Goal: Information Seeking & Learning: Learn about a topic

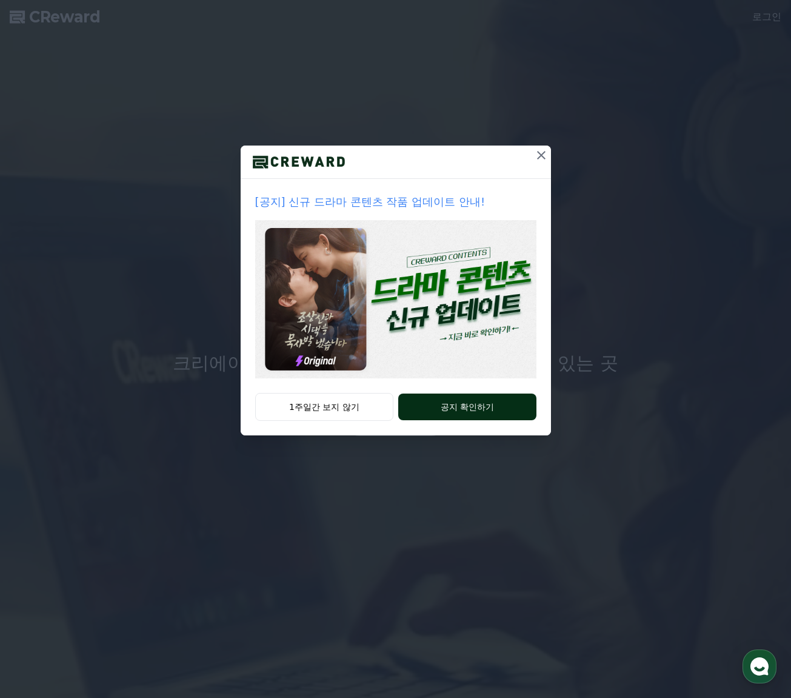
click at [462, 403] on button "공지 확인하기" at bounding box center [467, 407] width 138 height 27
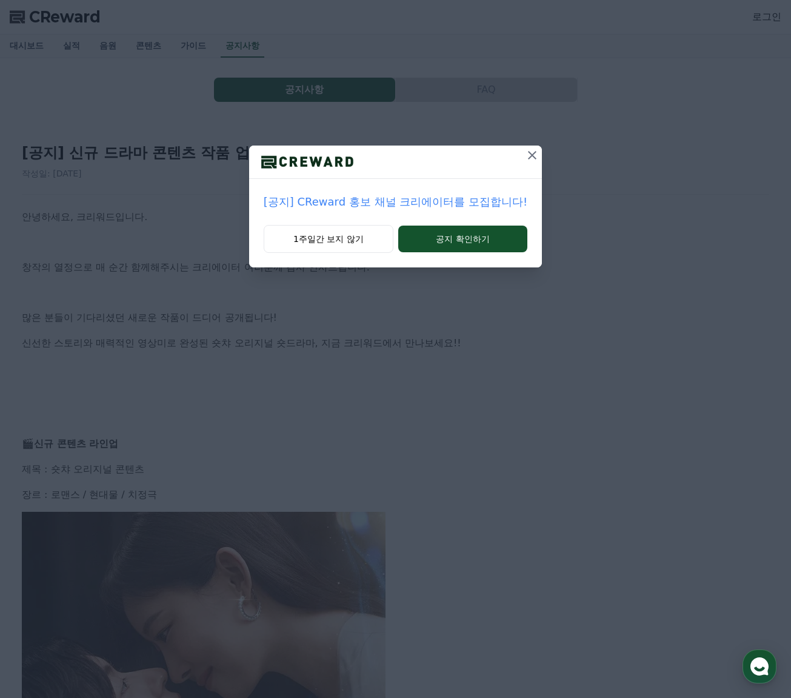
click at [529, 150] on icon at bounding box center [532, 155] width 15 height 15
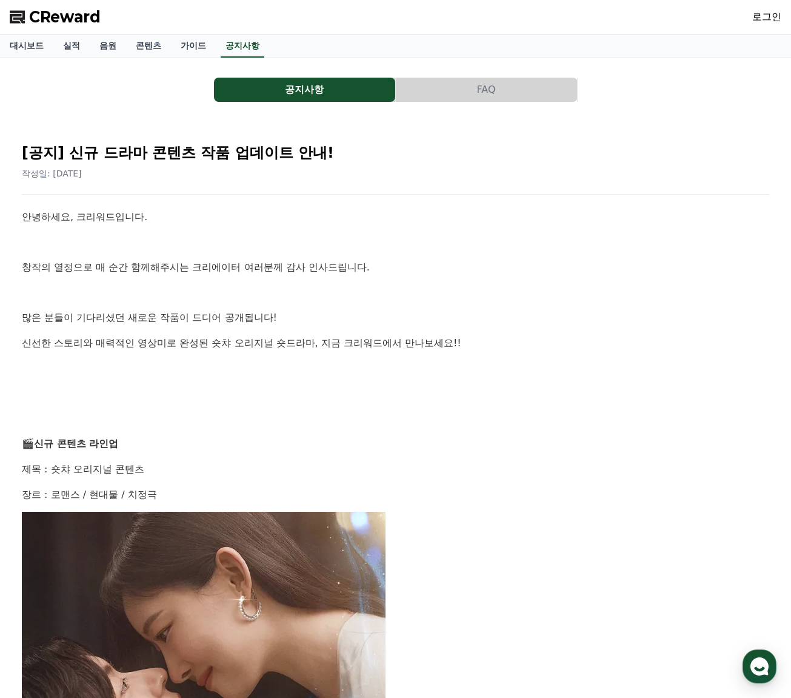
click at [440, 90] on button "FAQ" at bounding box center [486, 90] width 181 height 24
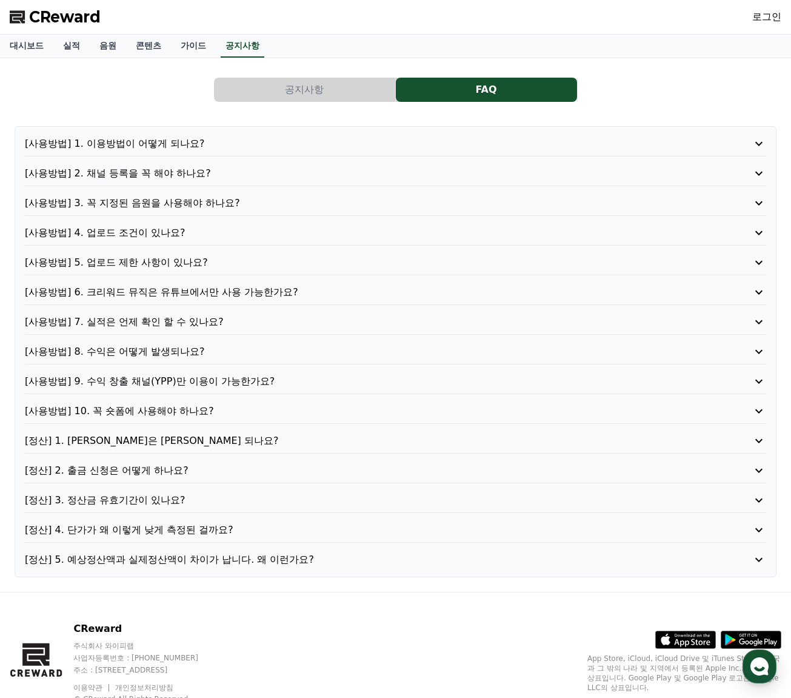
click at [366, 87] on button "공지사항" at bounding box center [304, 90] width 181 height 24
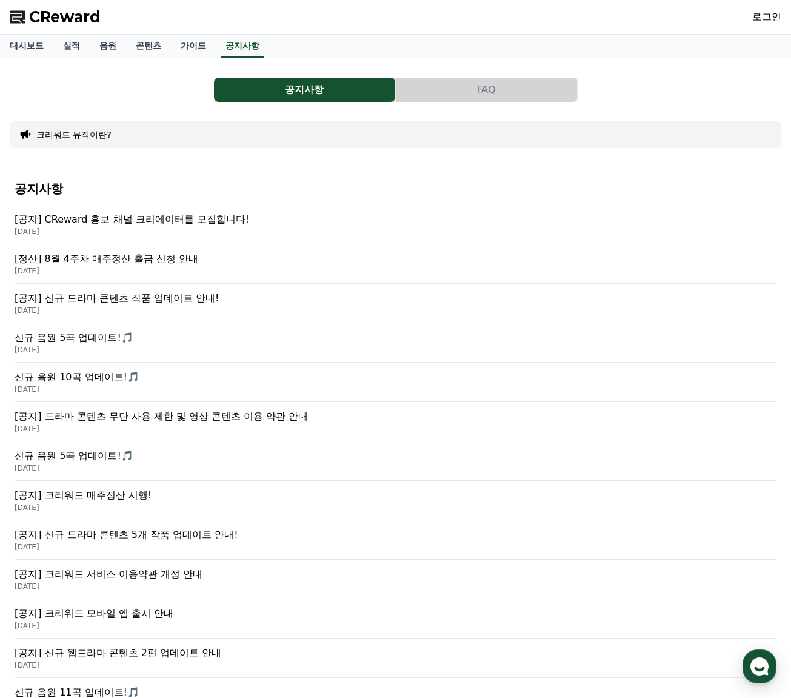
click at [165, 301] on p "[공지] 신규 드라마 콘텐츠 작품 업데이트 안내!" at bounding box center [396, 298] width 762 height 15
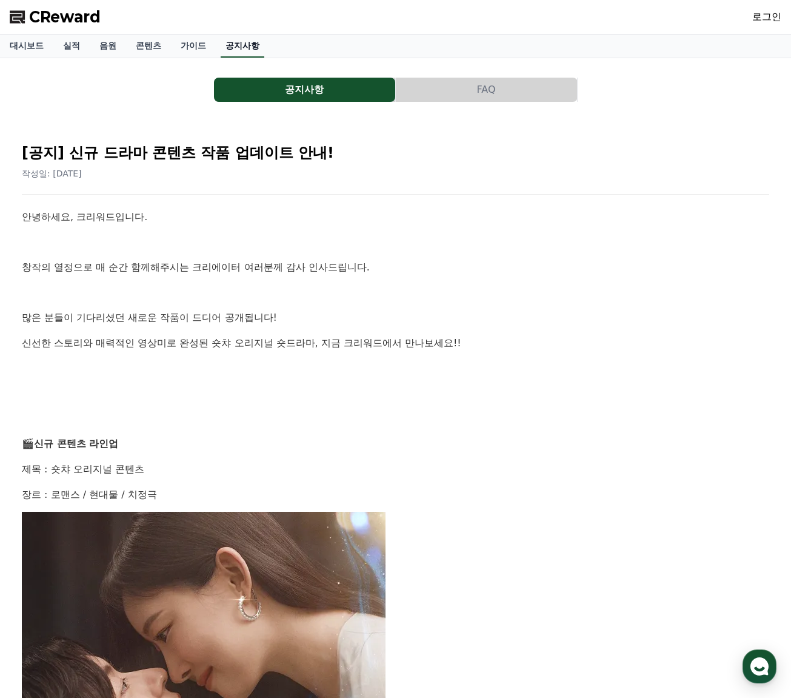
click at [244, 47] on link "공지사항" at bounding box center [243, 46] width 44 height 23
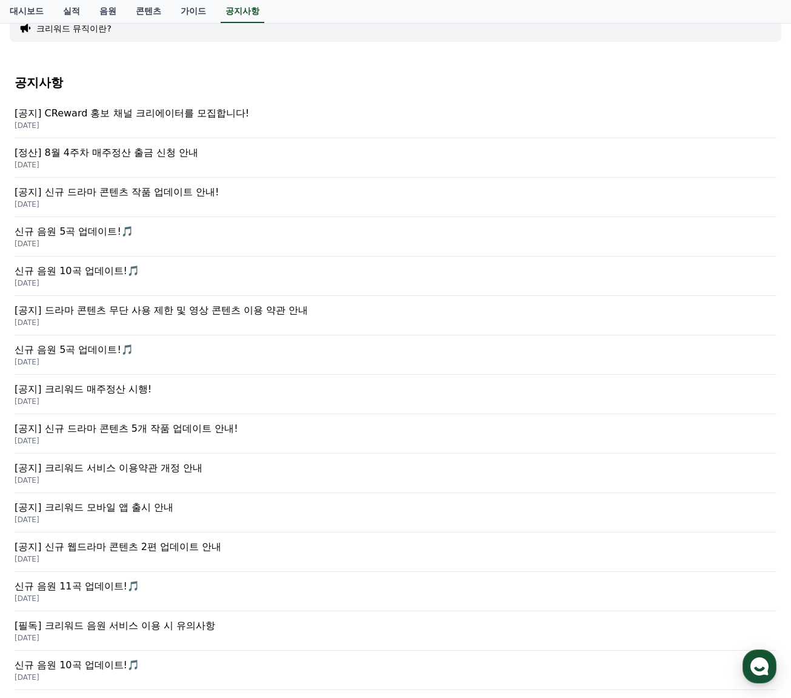
scroll to position [202, 0]
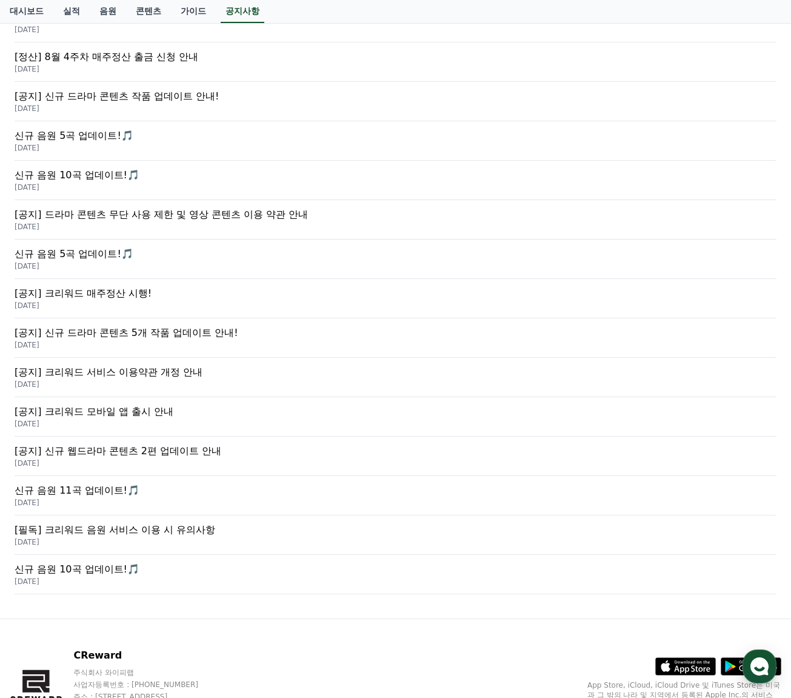
click at [195, 215] on p "[공지] 드라마 콘텐츠 무단 사용 제한 및 영상 콘텐츠 이용 약관 안내" at bounding box center [396, 214] width 762 height 15
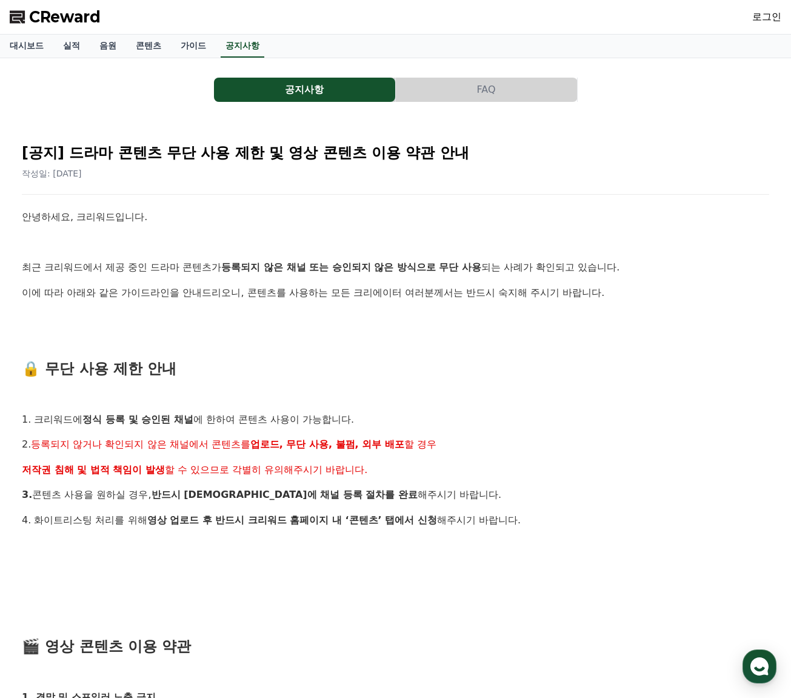
click at [59, 15] on span "CReward" at bounding box center [65, 16] width 72 height 19
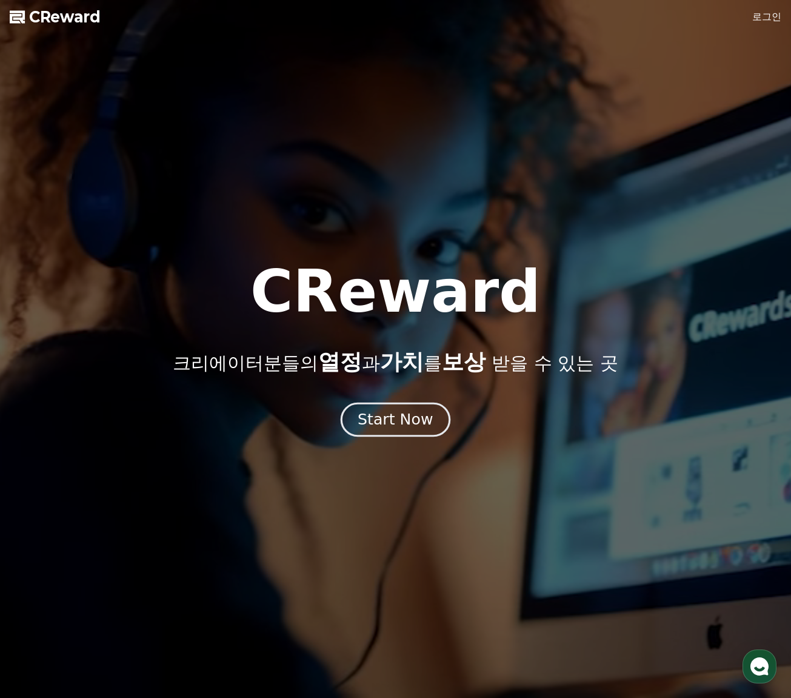
click at [397, 422] on div "Start Now" at bounding box center [395, 419] width 75 height 21
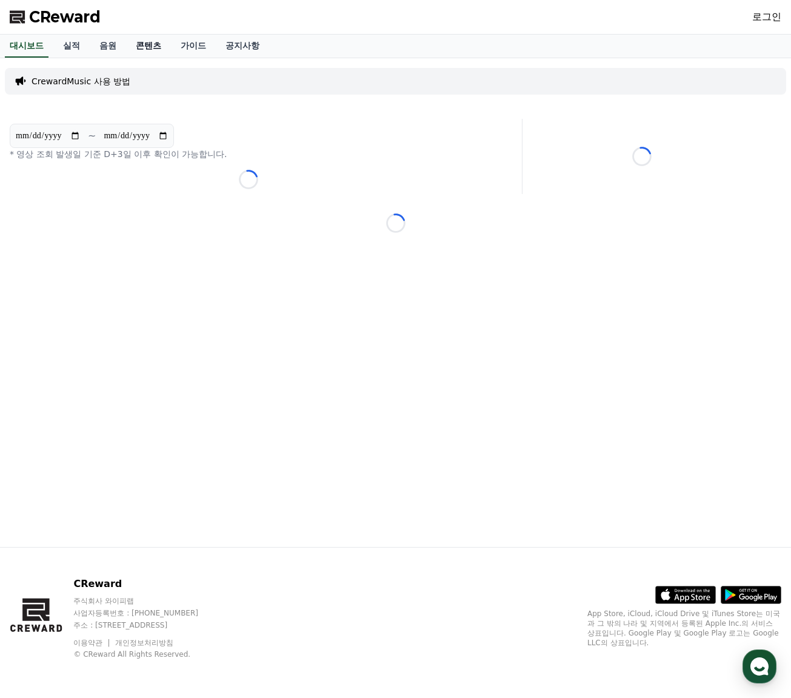
click at [154, 44] on link "콘텐츠" at bounding box center [148, 46] width 45 height 23
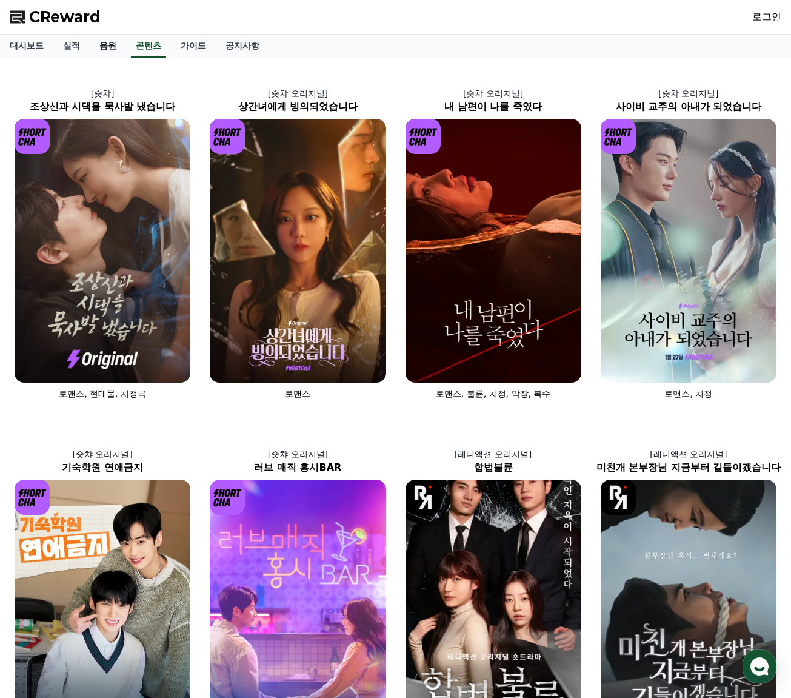
click at [107, 45] on link "음원" at bounding box center [108, 46] width 36 height 23
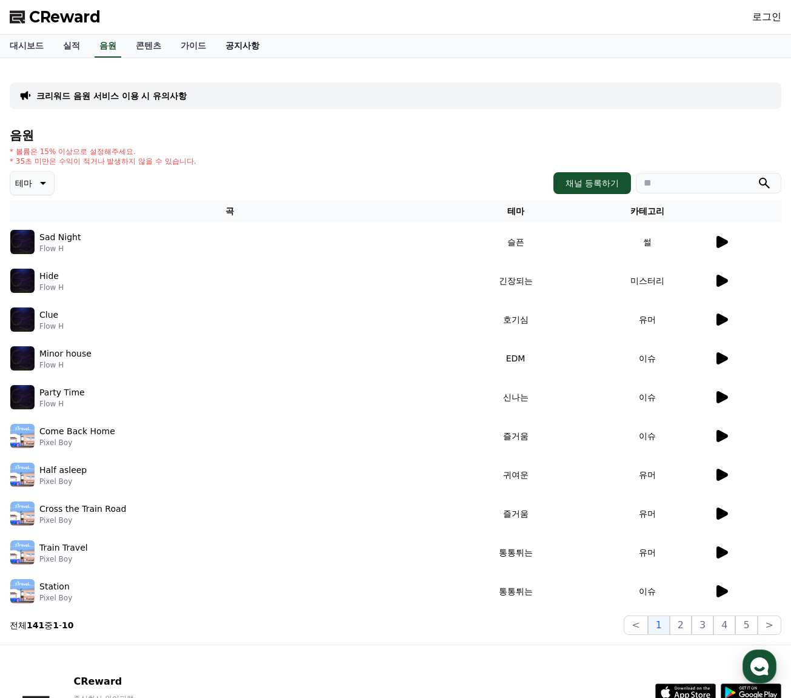
click at [247, 44] on link "공지사항" at bounding box center [242, 46] width 53 height 23
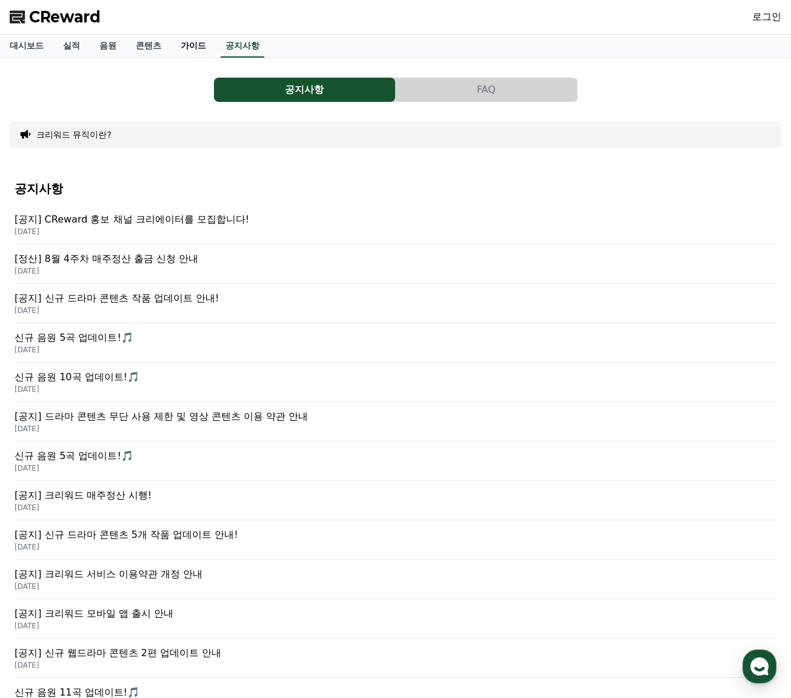
click at [198, 45] on link "가이드" at bounding box center [193, 46] width 45 height 23
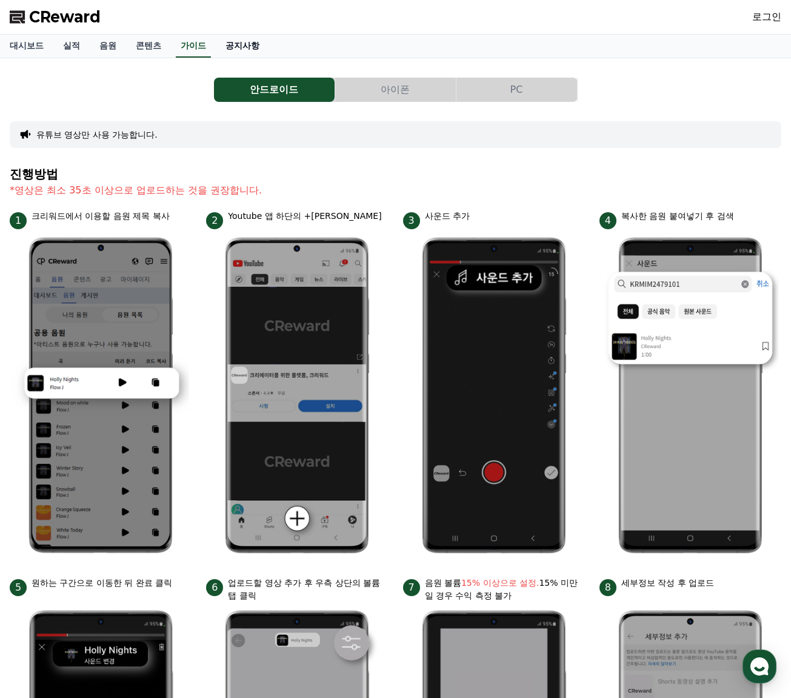
click at [235, 38] on link "공지사항" at bounding box center [242, 46] width 53 height 23
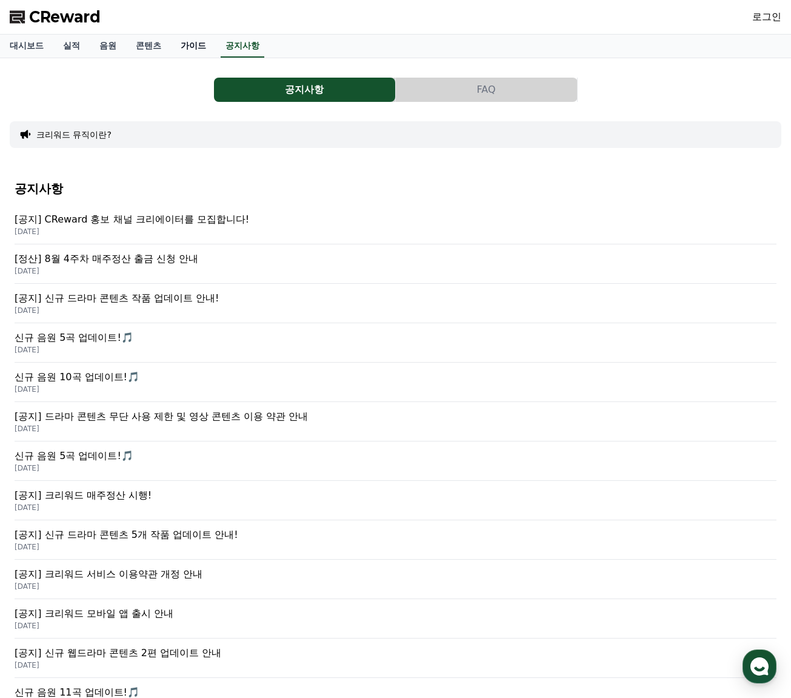
click at [192, 44] on link "가이드" at bounding box center [193, 46] width 45 height 23
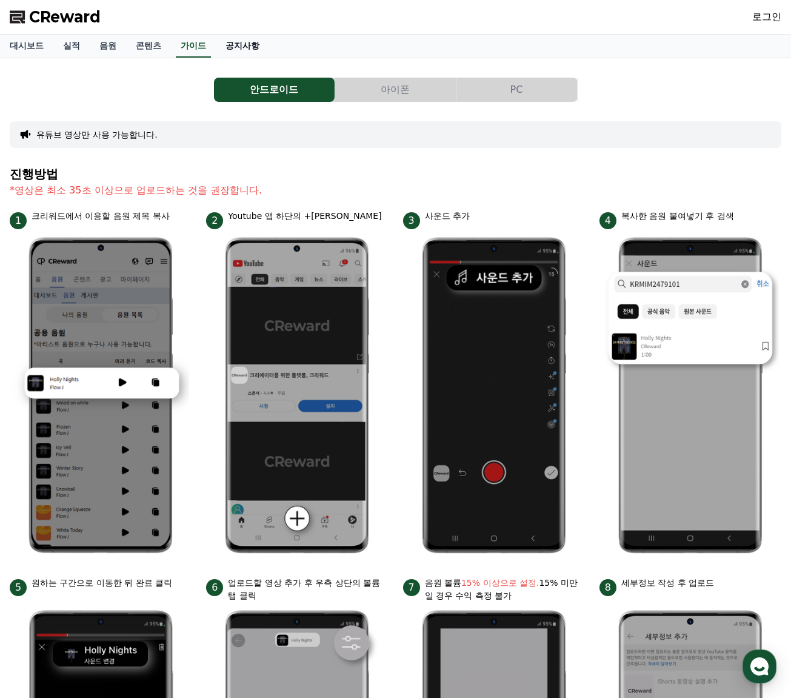
click at [247, 41] on link "공지사항" at bounding box center [242, 46] width 53 height 23
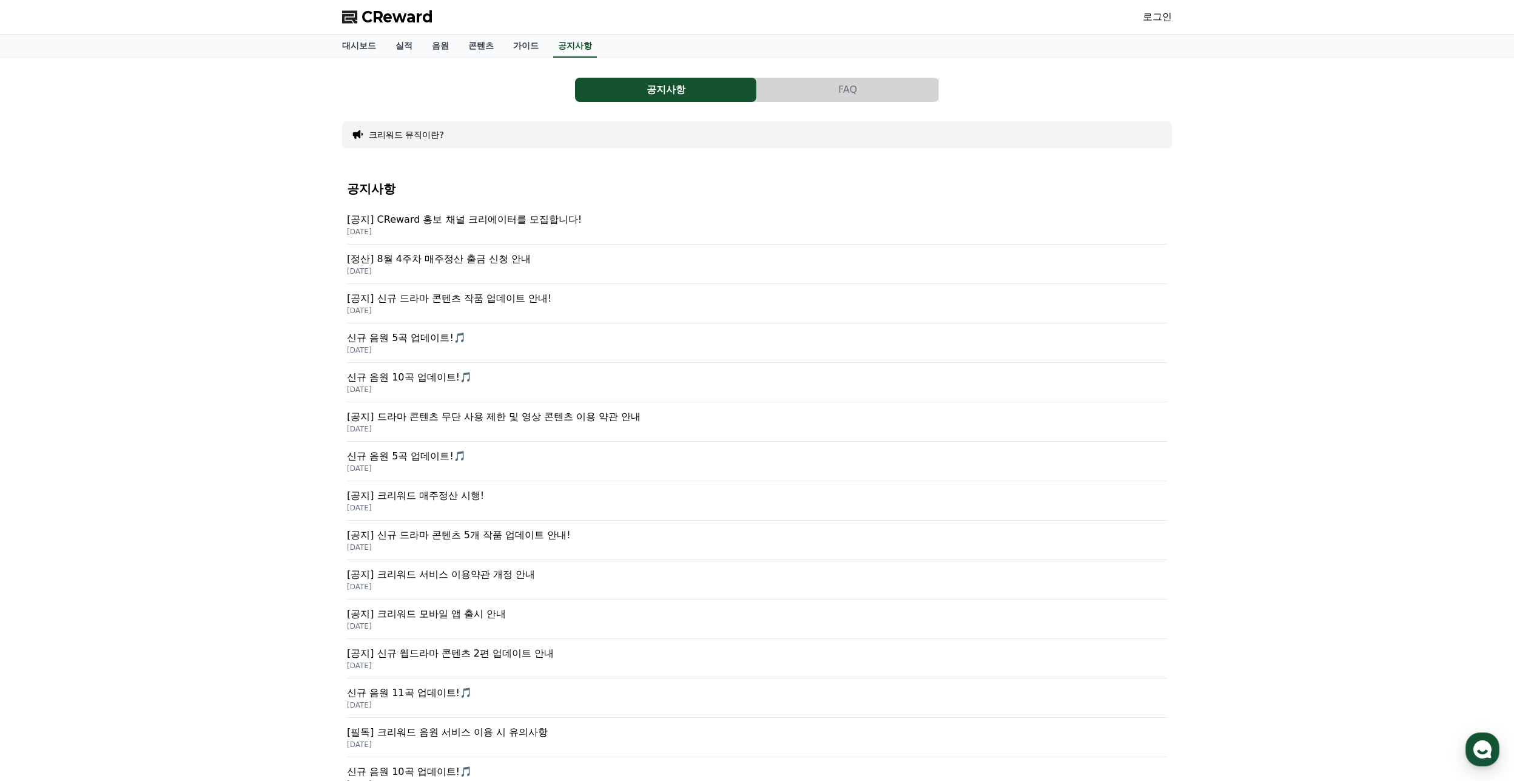
click at [461, 221] on p "[공지] CReward 홍보 채널 크리에이터를 모집합니다!" at bounding box center [757, 219] width 820 height 15
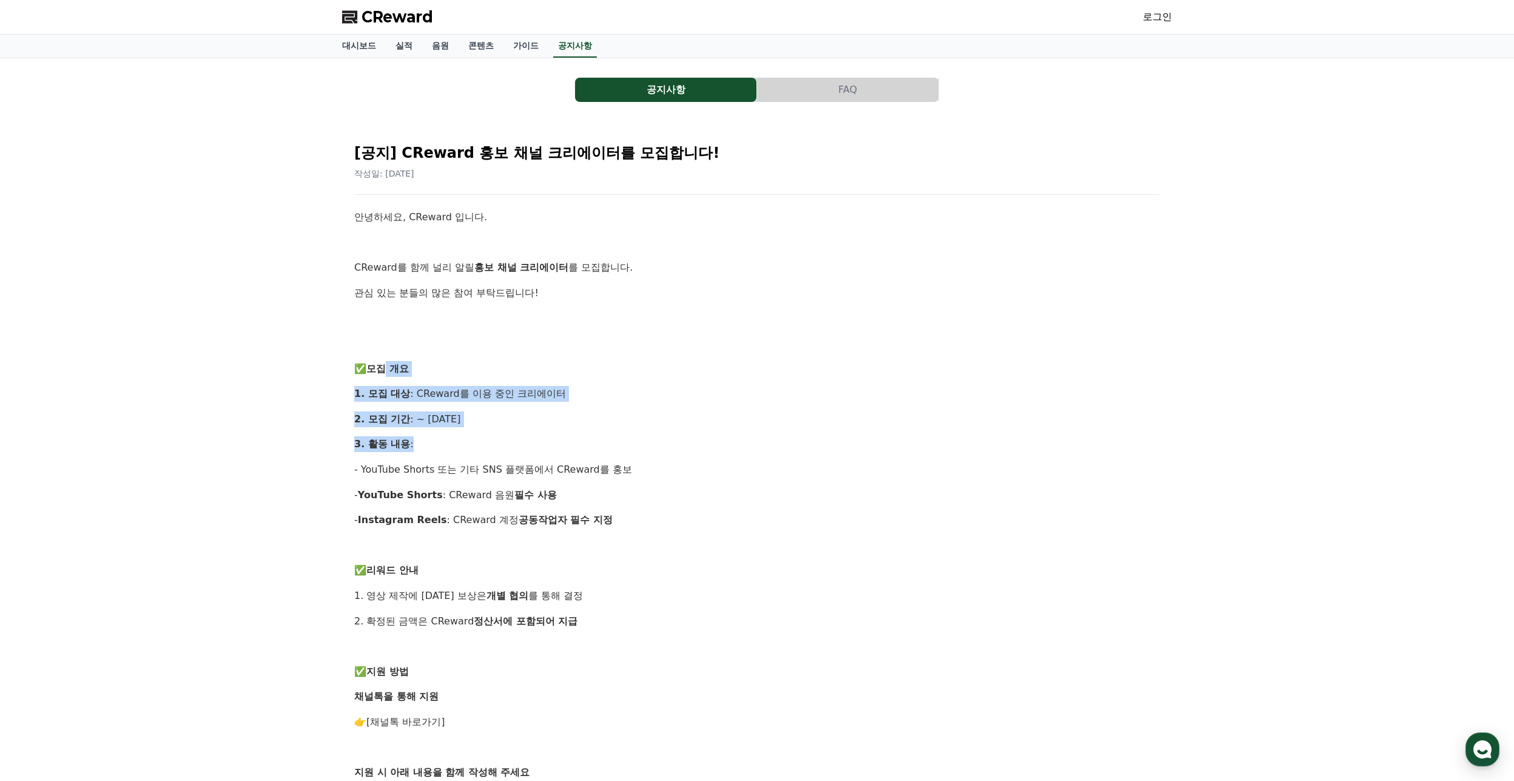
drag, startPoint x: 499, startPoint y: 403, endPoint x: 827, endPoint y: 443, distance: 330.6
click at [613, 435] on div "안녕하세요, CReward 입니다. CReward를 함께 널리 알릴 홍보 채널 크리에이터 를 모집합니다. 관심 있는 분들의 많은 참여 부탁드립…" at bounding box center [756, 633] width 805 height 848
click at [791, 422] on p "2. 모집 기간 : ~ 2025년 9월 14일(일)" at bounding box center [756, 419] width 805 height 16
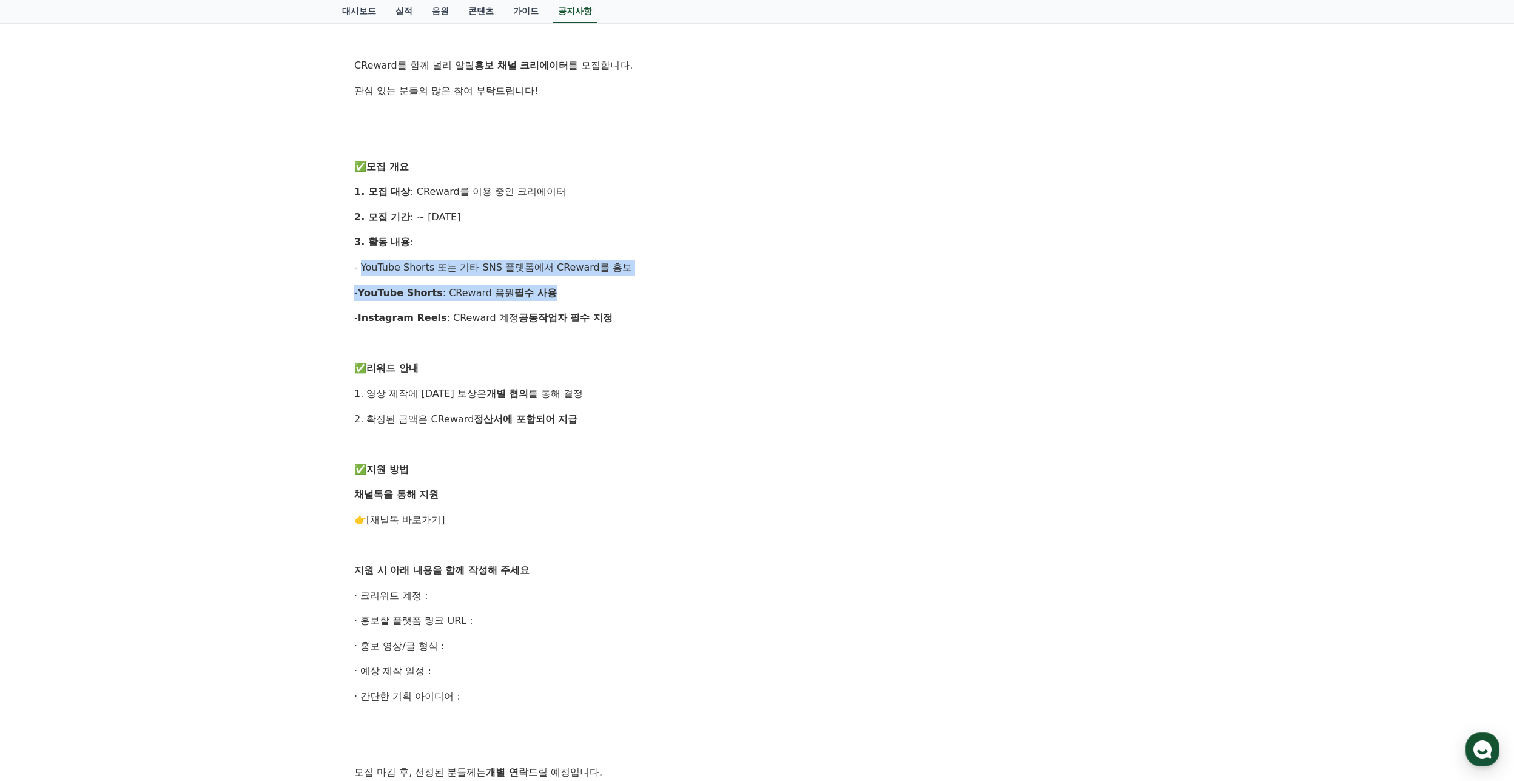
drag, startPoint x: 366, startPoint y: 263, endPoint x: 685, endPoint y: 288, distance: 319.4
click at [598, 284] on div "안녕하세요, CReward 입니다. CReward를 함께 널리 알릴 홍보 채널 크리에이터 를 모집합니다. 관심 있는 분들의 많은 참여 부탁드립…" at bounding box center [756, 431] width 805 height 848
click at [685, 289] on p "- YouTube Shorts : CReward 음원 필수 사용" at bounding box center [756, 293] width 805 height 16
drag, startPoint x: 378, startPoint y: 285, endPoint x: 687, endPoint y: 303, distance: 309.2
click at [601, 305] on div "안녕하세요, CReward 입니다. CReward를 함께 널리 알릴 홍보 채널 크리에이터 를 모집합니다. 관심 있는 분들의 많은 참여 부탁드립…" at bounding box center [756, 431] width 805 height 848
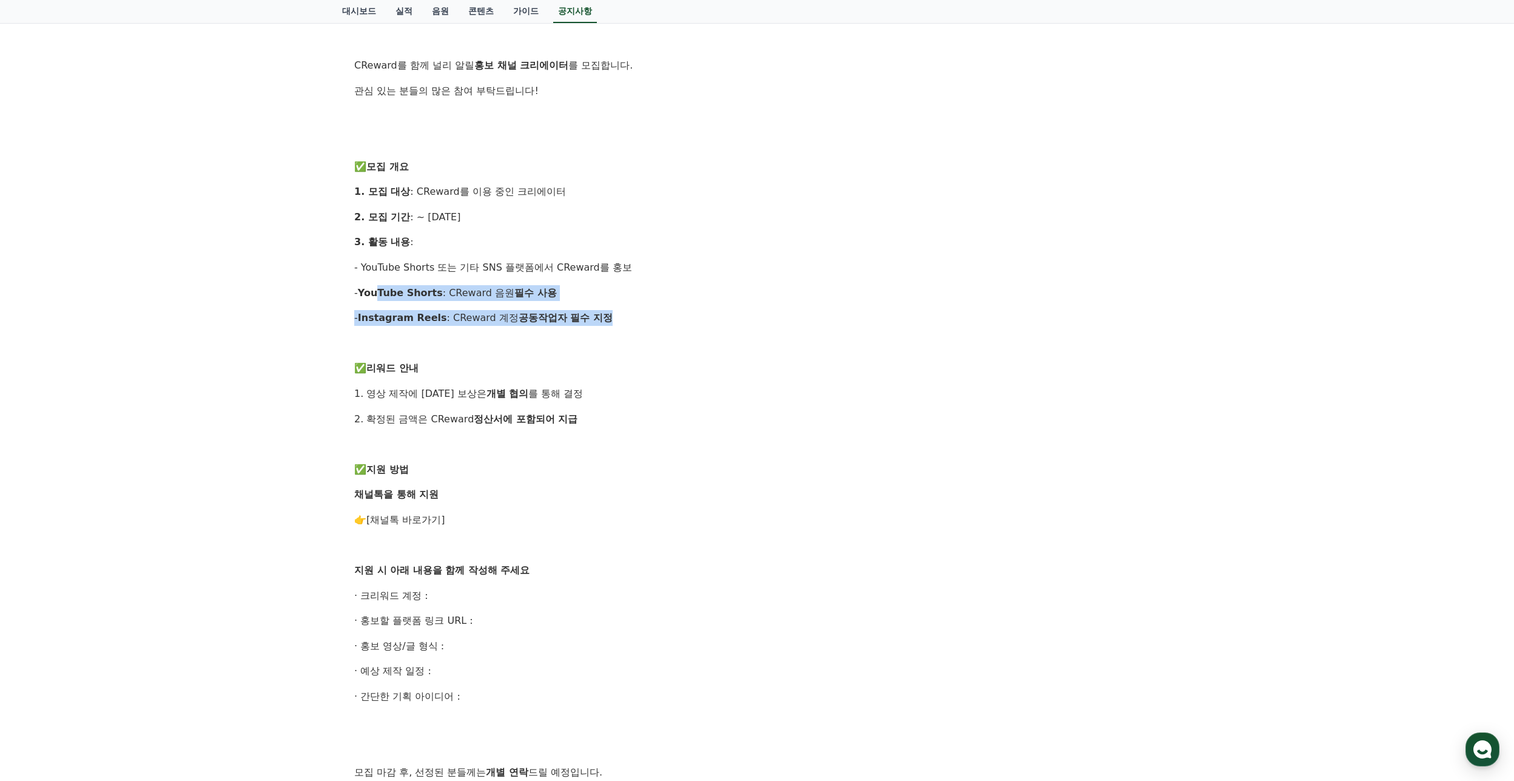
click at [692, 301] on div "안녕하세요, CReward 입니다. CReward를 함께 널리 알릴 홍보 채널 크리에이터 를 모집합니다. 관심 있는 분들의 많은 참여 부탁드립…" at bounding box center [756, 431] width 805 height 848
drag, startPoint x: 397, startPoint y: 304, endPoint x: 705, endPoint y: 320, distance: 308.5
click at [519, 311] on div "안녕하세요, CReward 입니다. CReward를 함께 널리 알릴 홍보 채널 크리에이터 를 모집합니다. 관심 있는 분들의 많은 참여 부탁드립…" at bounding box center [756, 431] width 805 height 848
click at [705, 320] on p "- Instagram Reels : CReward 계정 공동작업자 필수 지정" at bounding box center [756, 318] width 805 height 16
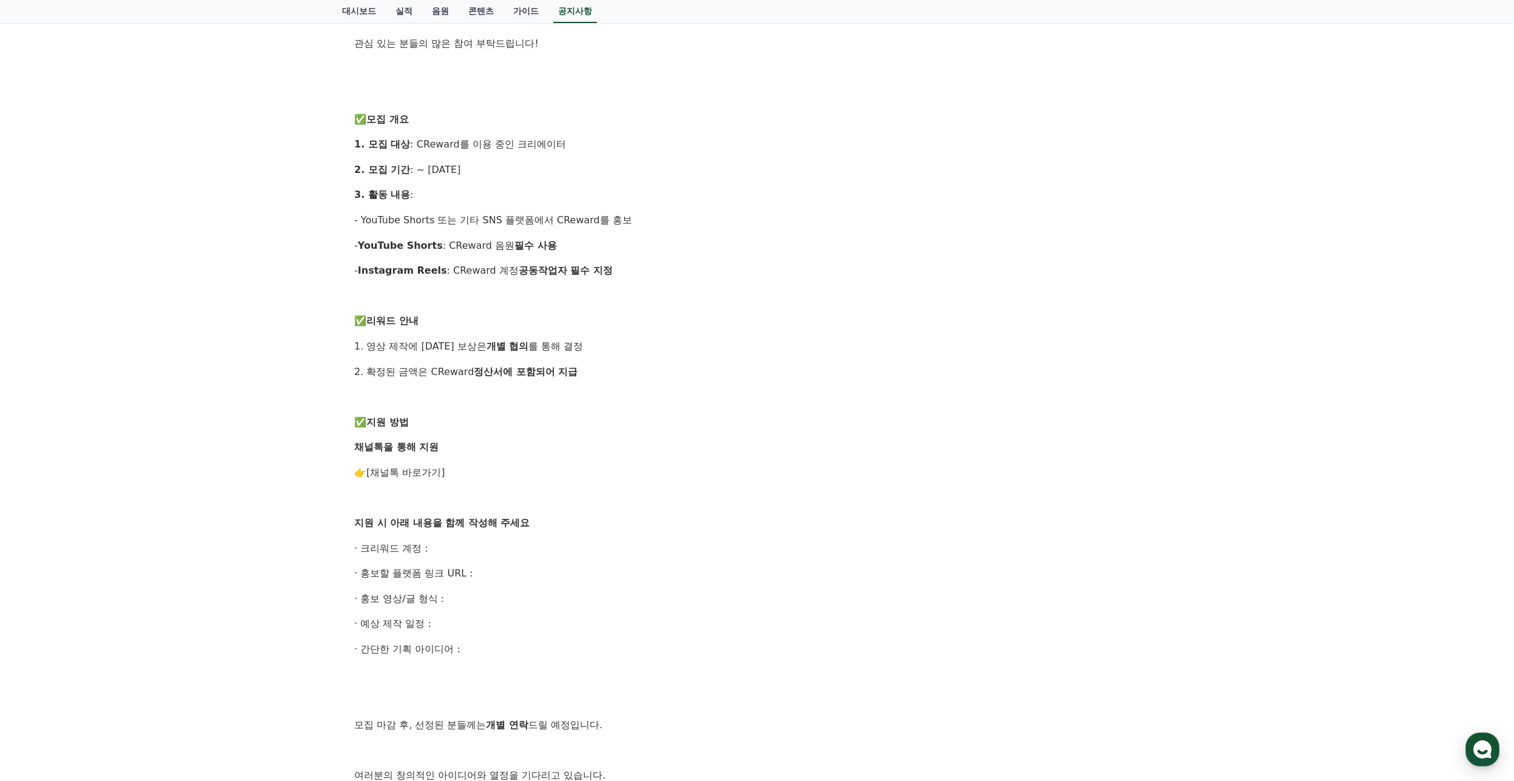
scroll to position [0, 0]
